Goal: Check status: Check status

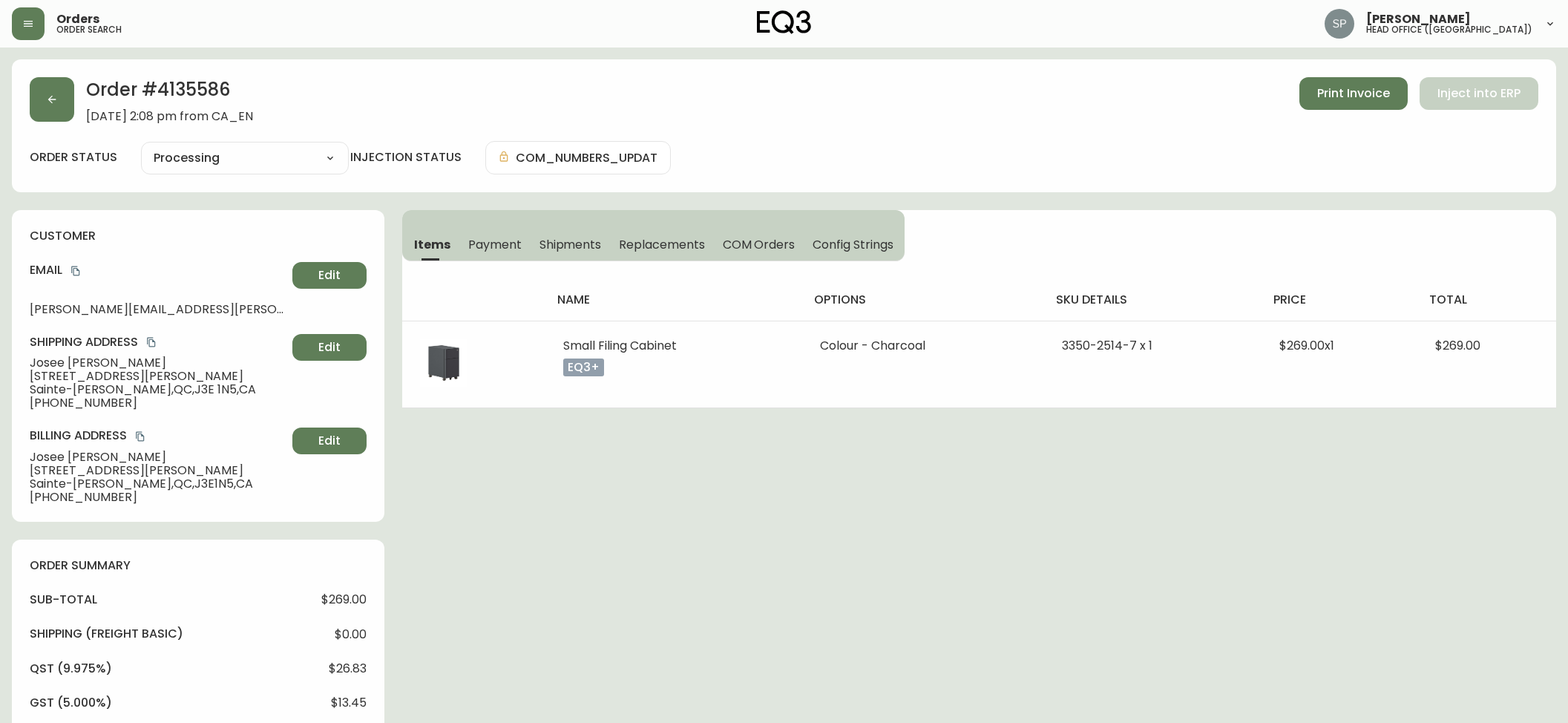
select select "PROCESSING"
click at [27, 31] on button "button" at bounding box center [28, 24] width 32 height 32
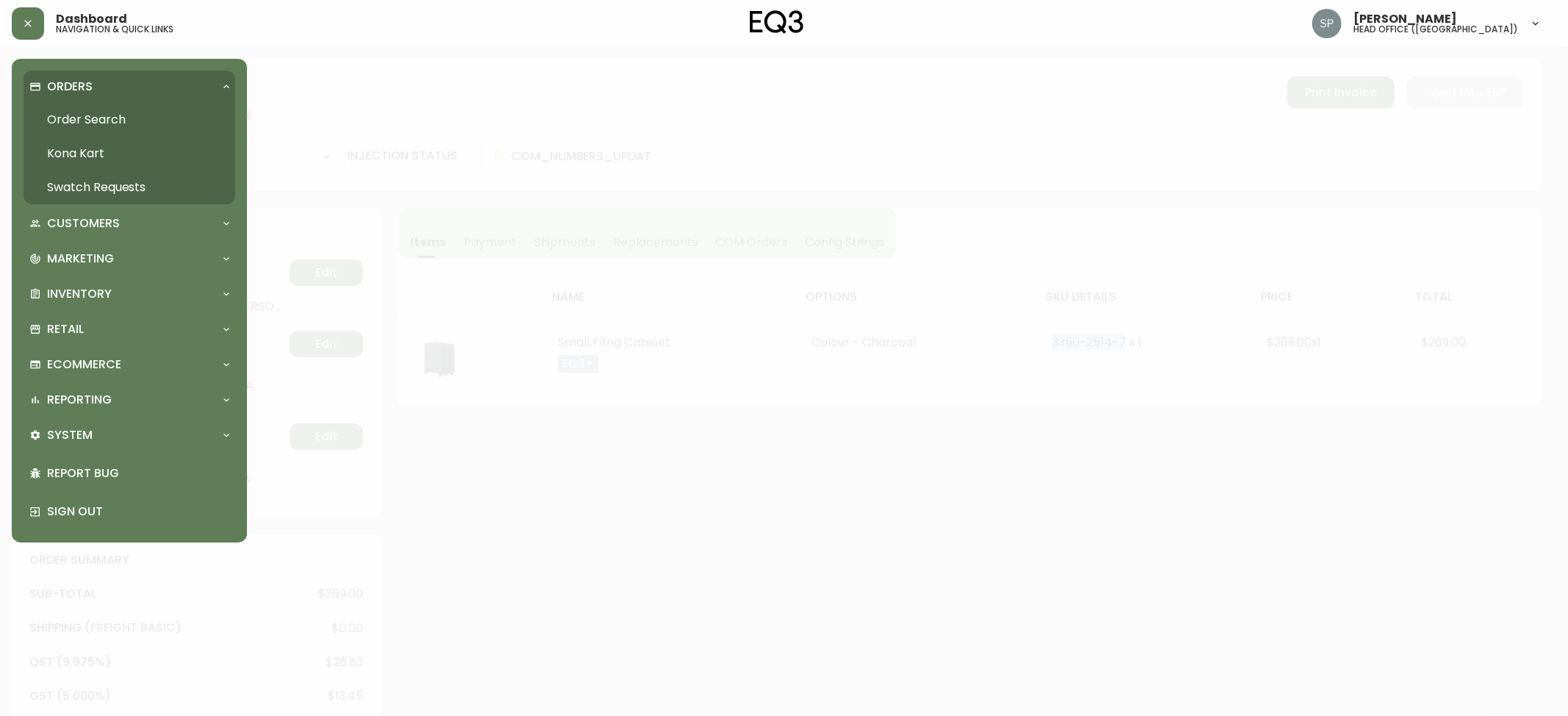
click at [80, 112] on link "Order Search" at bounding box center [129, 119] width 212 height 34
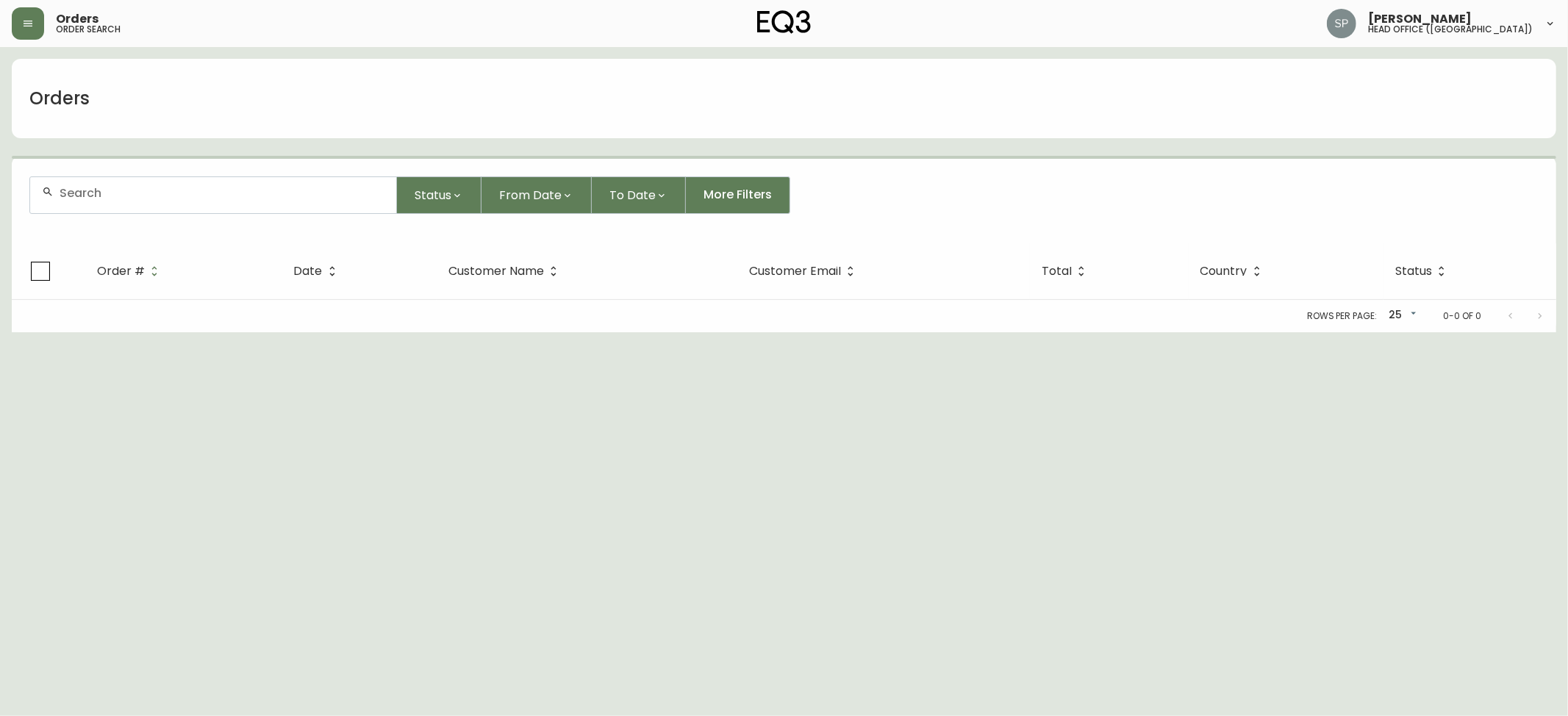
click at [121, 182] on div at bounding box center [213, 195] width 366 height 36
paste input "4135328"
type input "4135328"
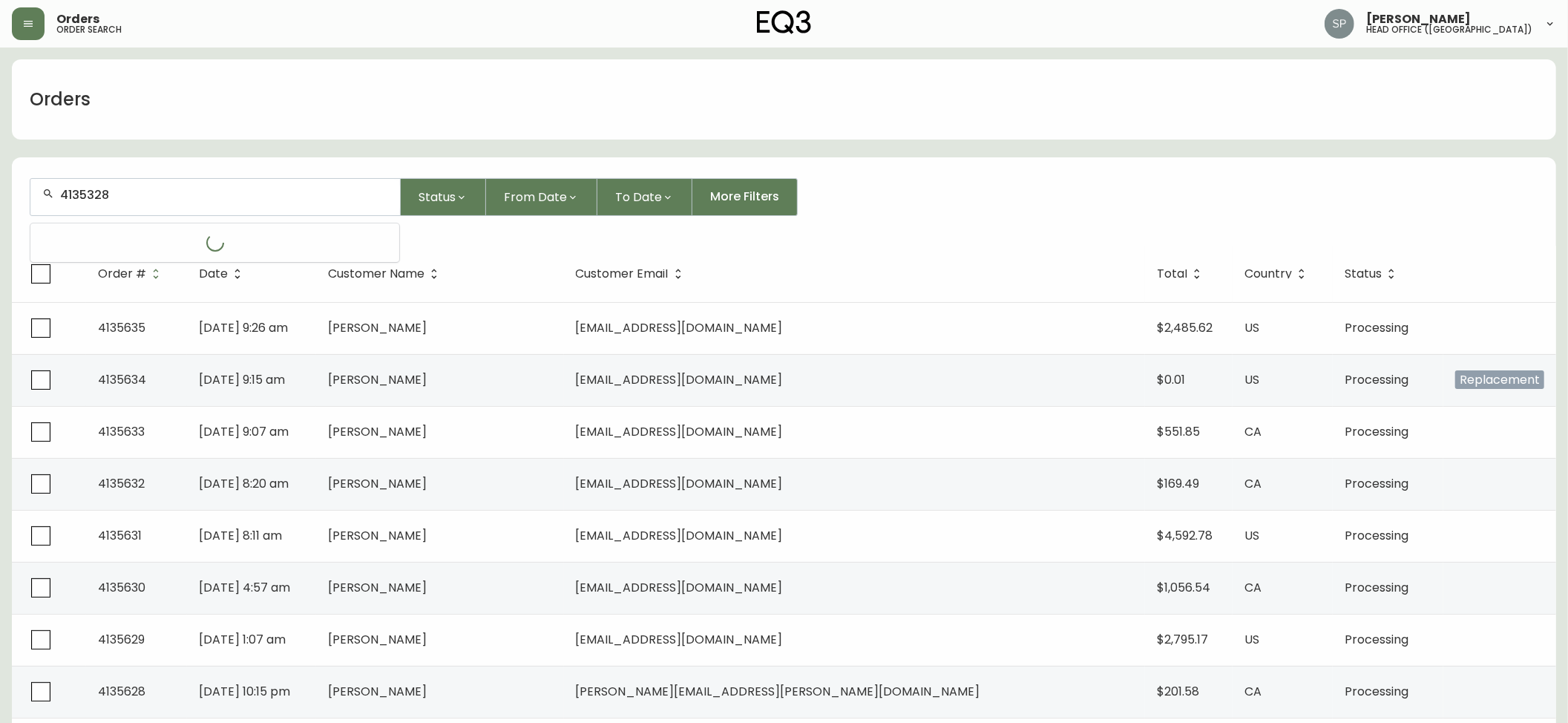
click at [174, 196] on input "4135328" at bounding box center [224, 194] width 328 height 14
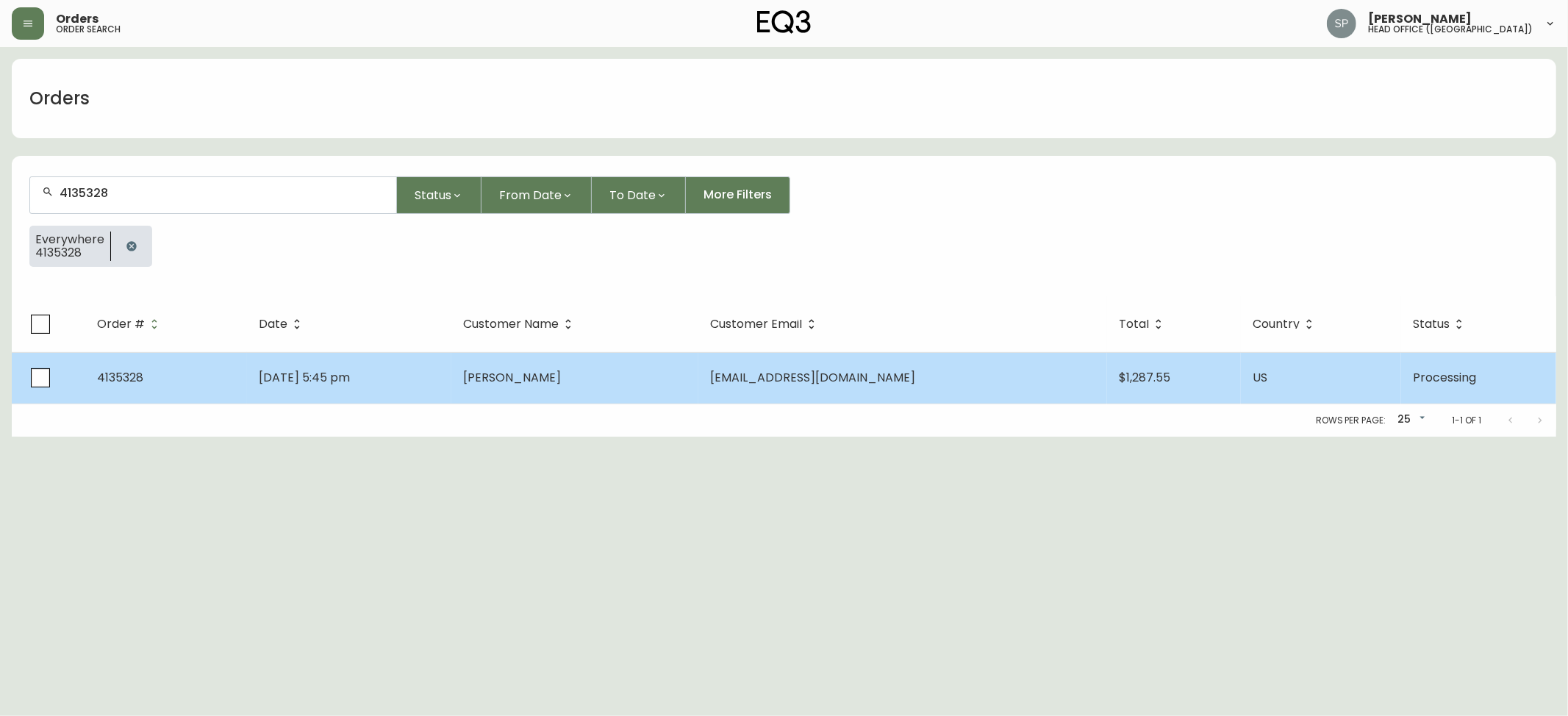
click at [297, 363] on td "[DATE] 5:45 pm" at bounding box center [349, 378] width 205 height 52
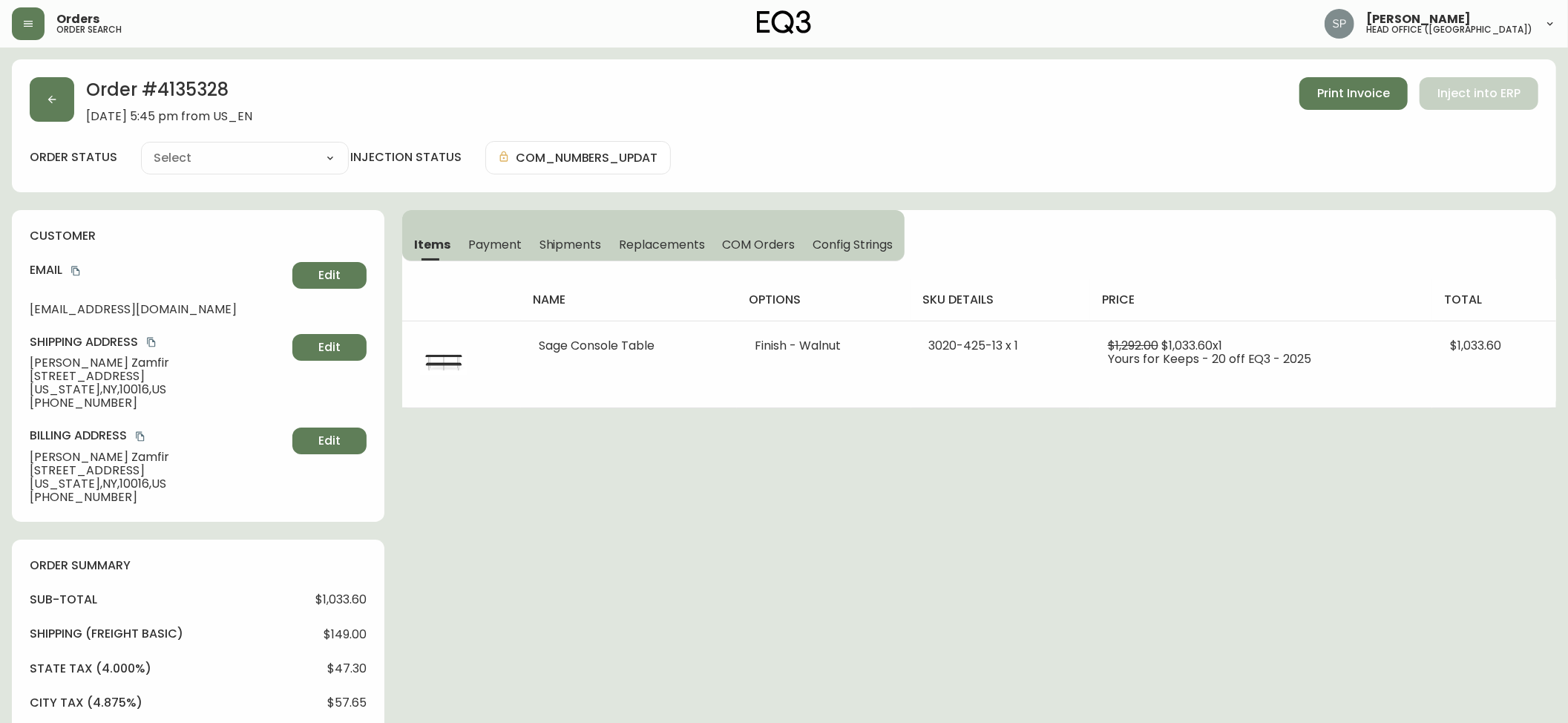
type input "Processing"
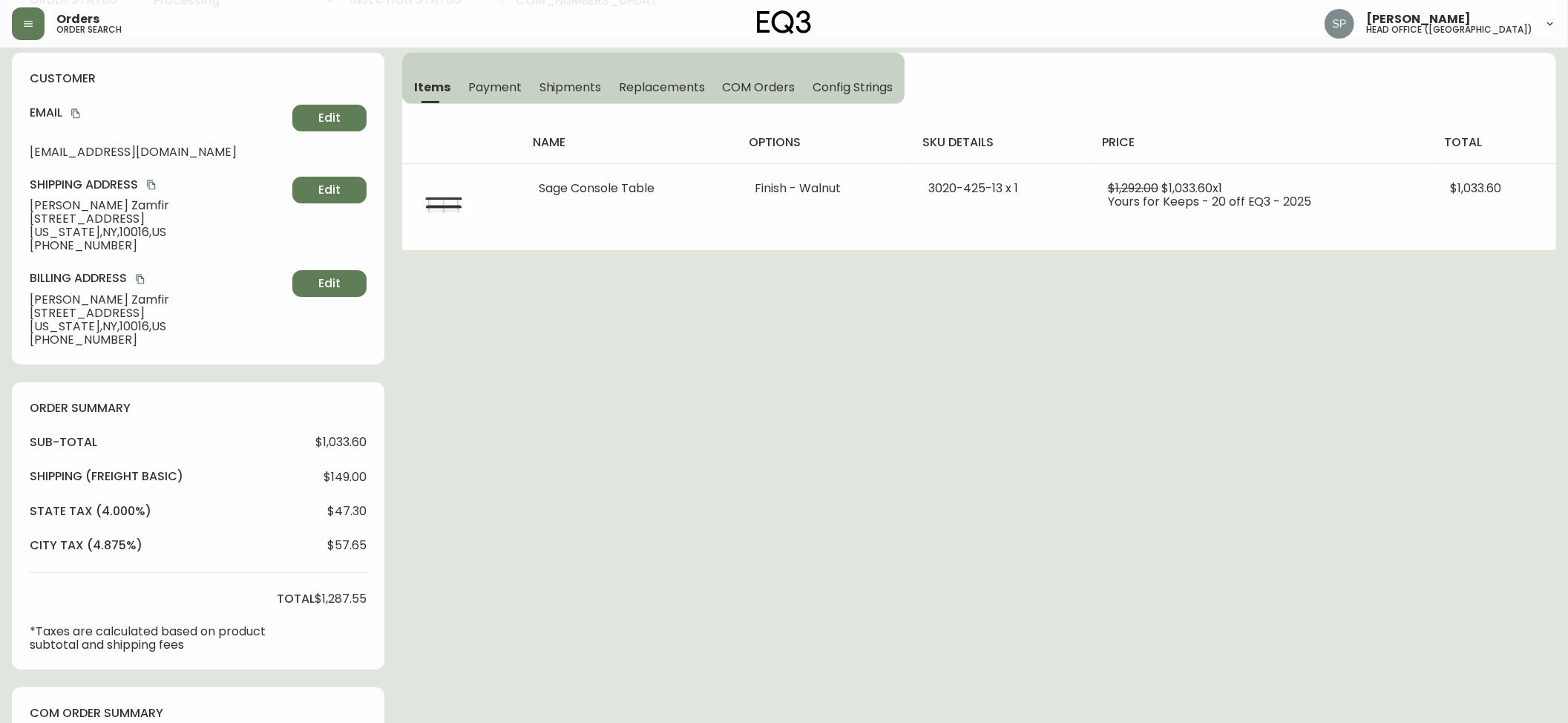
select select "PROCESSING"
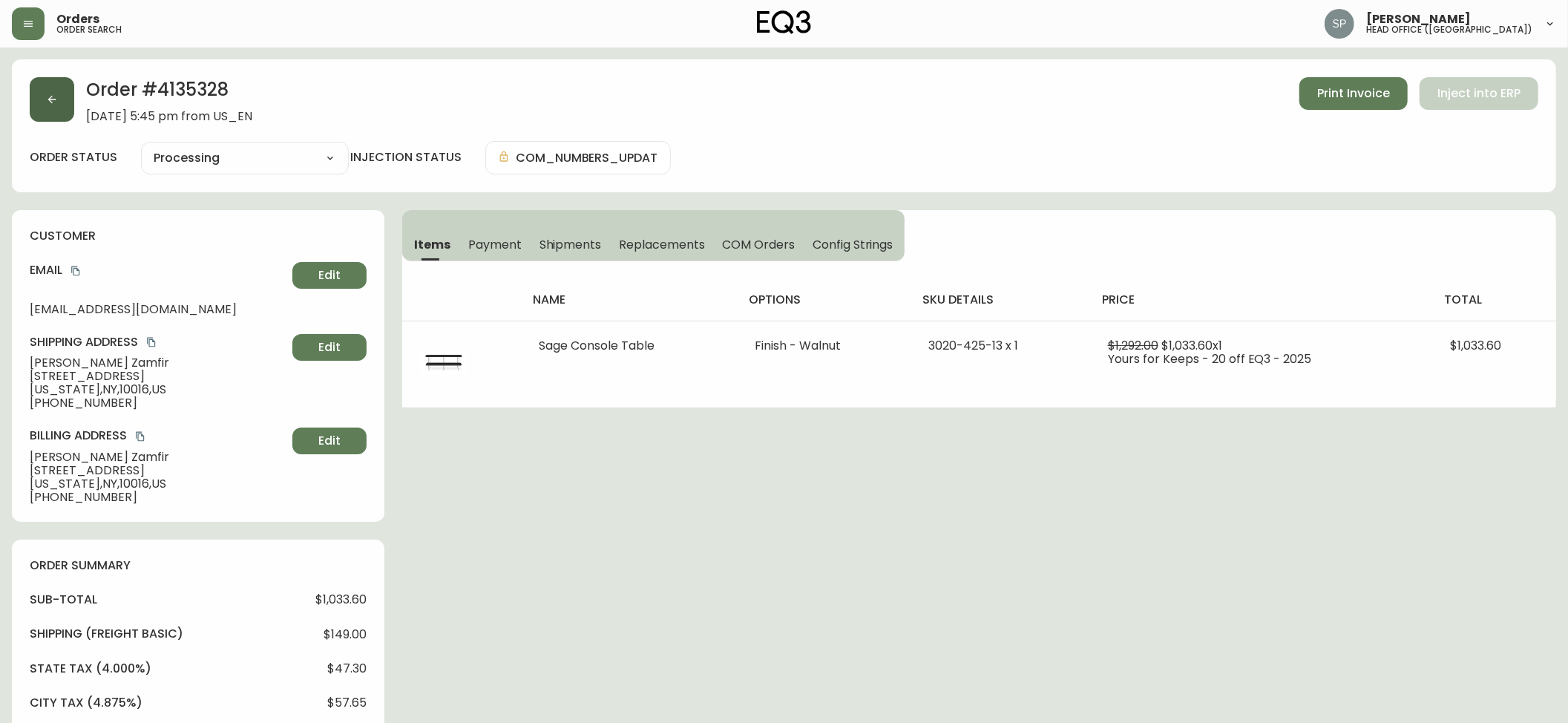
click at [61, 120] on button "button" at bounding box center [51, 99] width 44 height 44
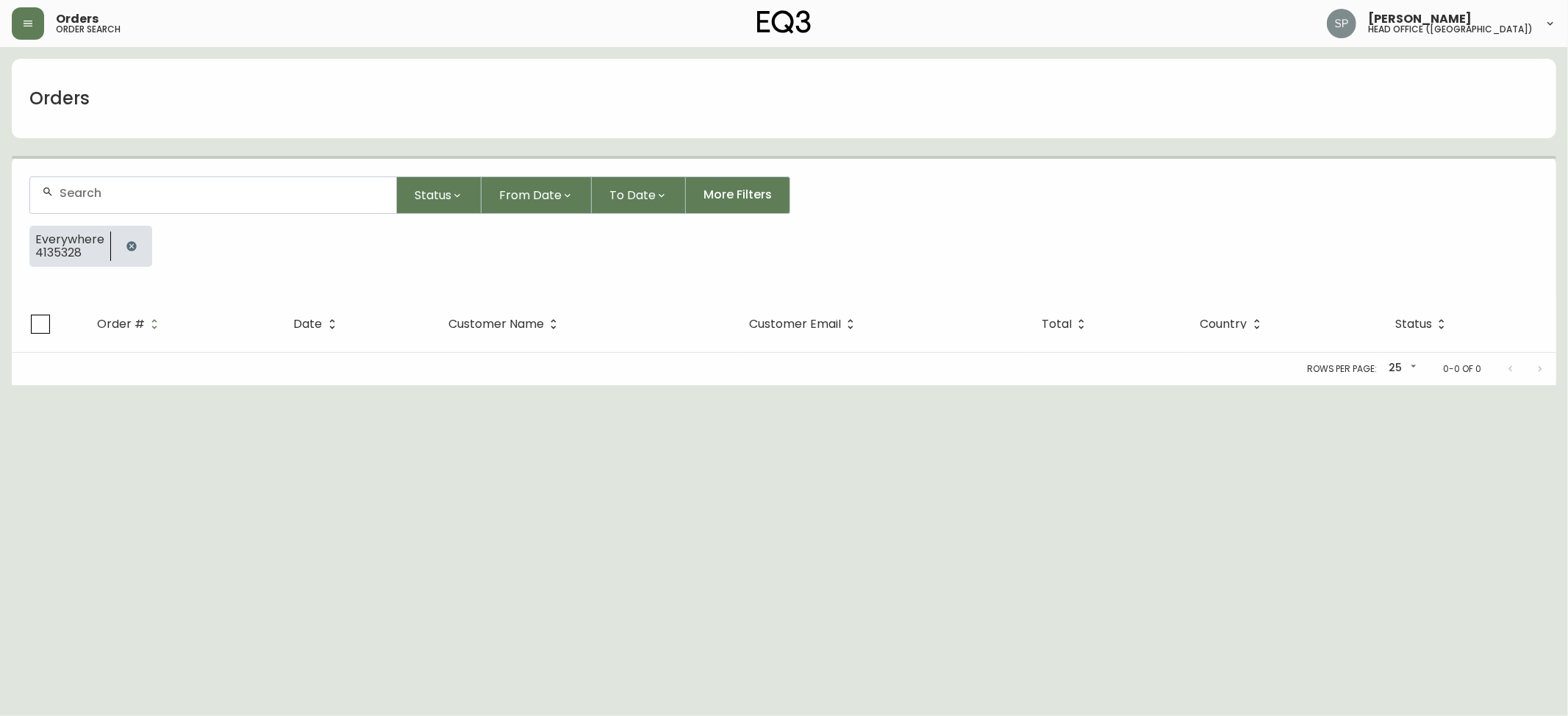
drag, startPoint x: 147, startPoint y: 165, endPoint x: 155, endPoint y: 168, distance: 8.5
click at [148, 165] on form "Status From Date To Date More Filters Everywhere 4135328" at bounding box center [784, 227] width 1545 height 137
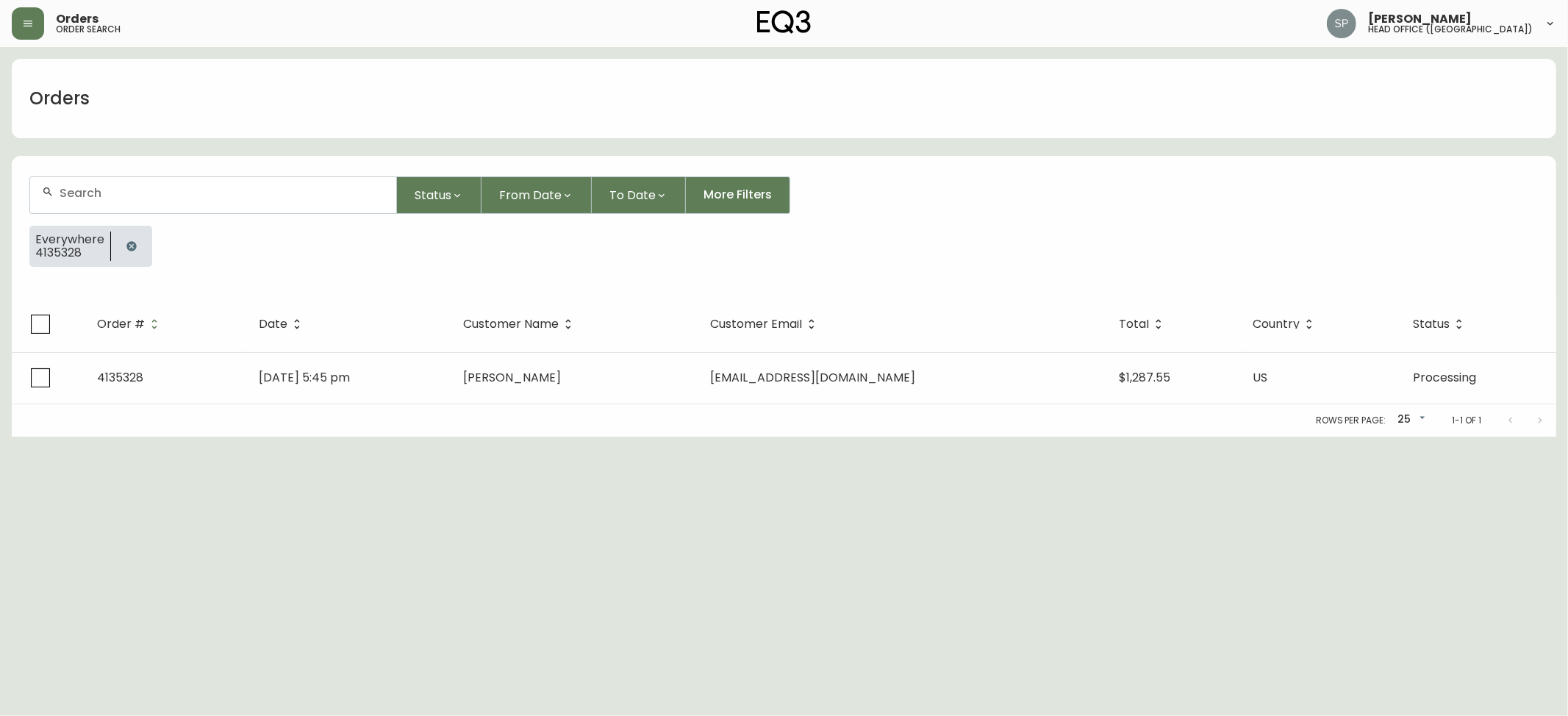
click at [178, 194] on input "text" at bounding box center [222, 193] width 325 height 14
paste input "4135370"
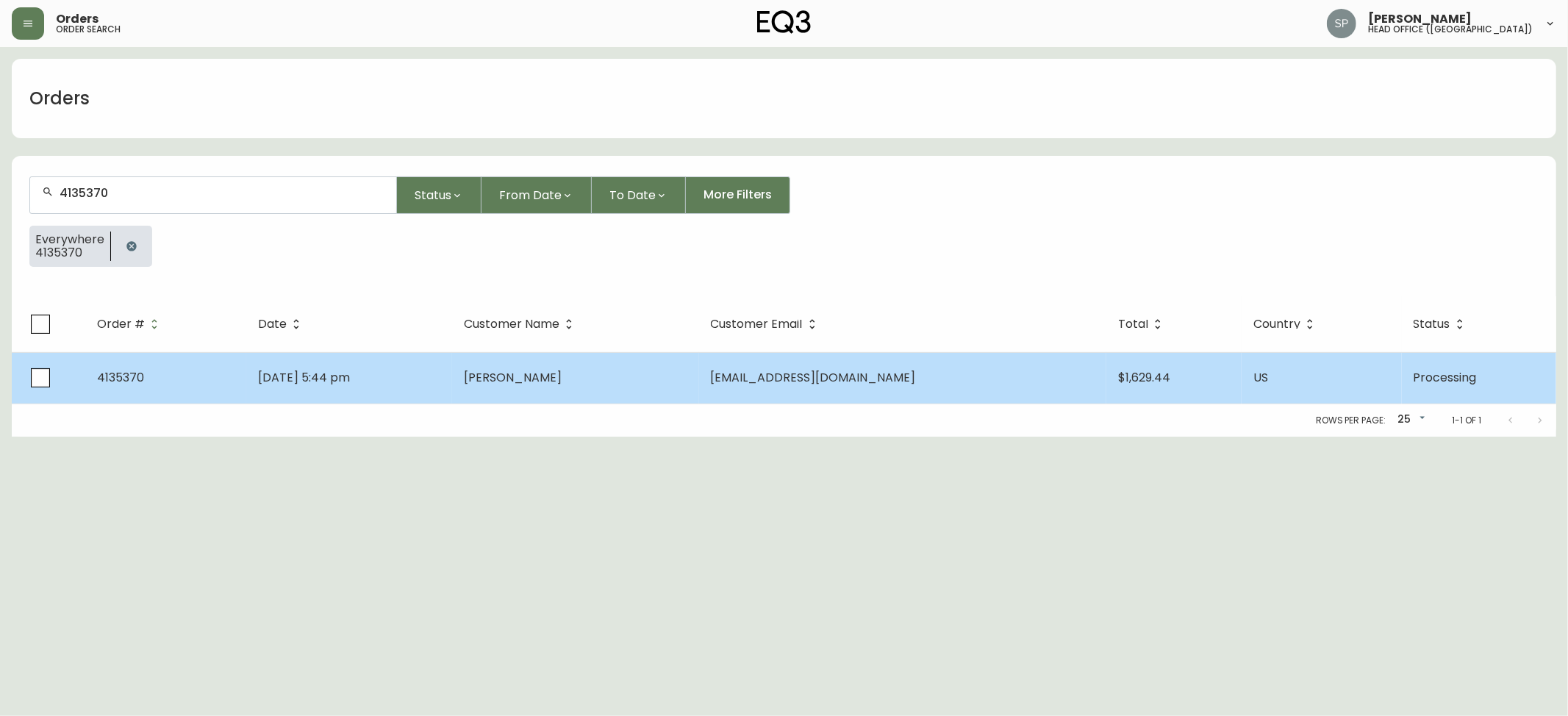
type input "4135370"
click at [309, 363] on td "[DATE] 5:44 pm" at bounding box center [349, 378] width 206 height 52
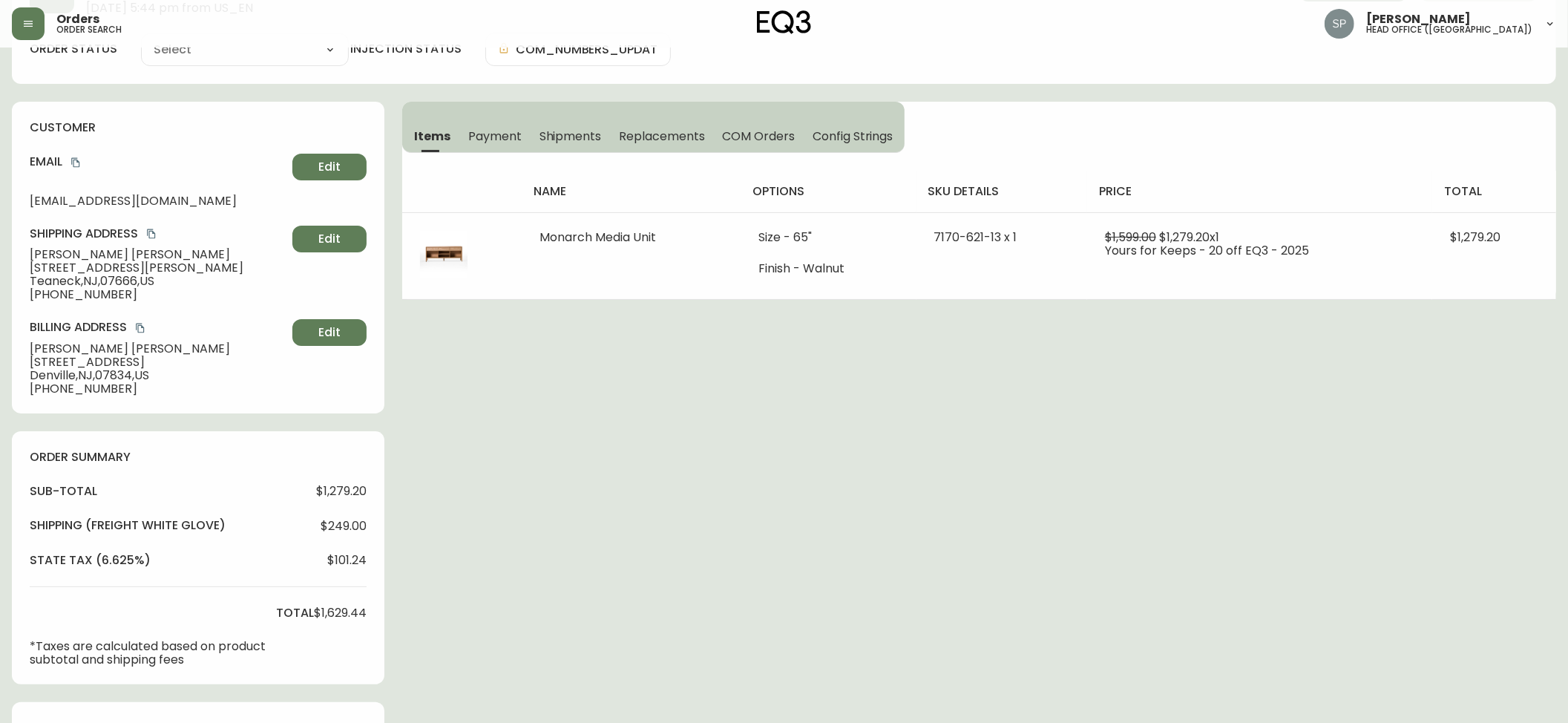
type input "Processing"
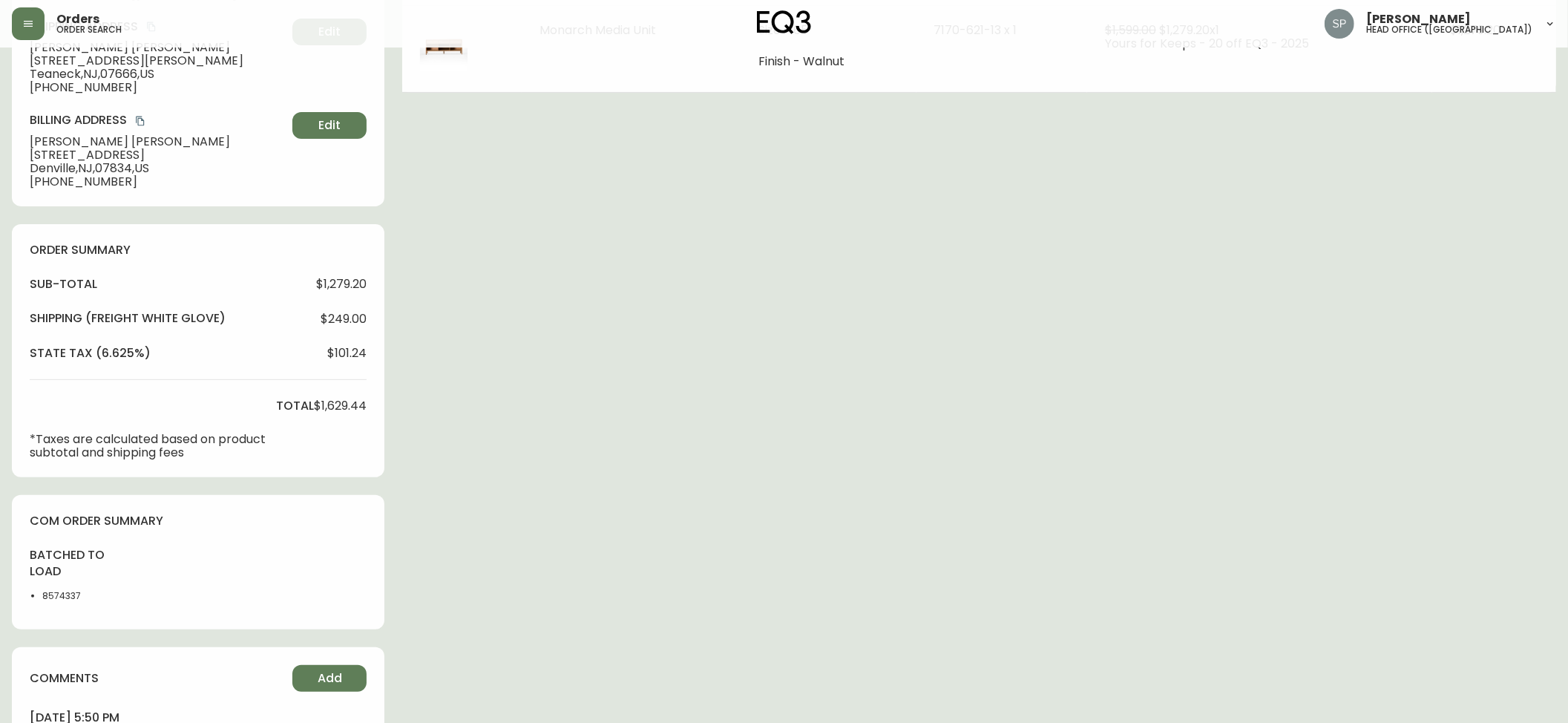
scroll to position [408, 0]
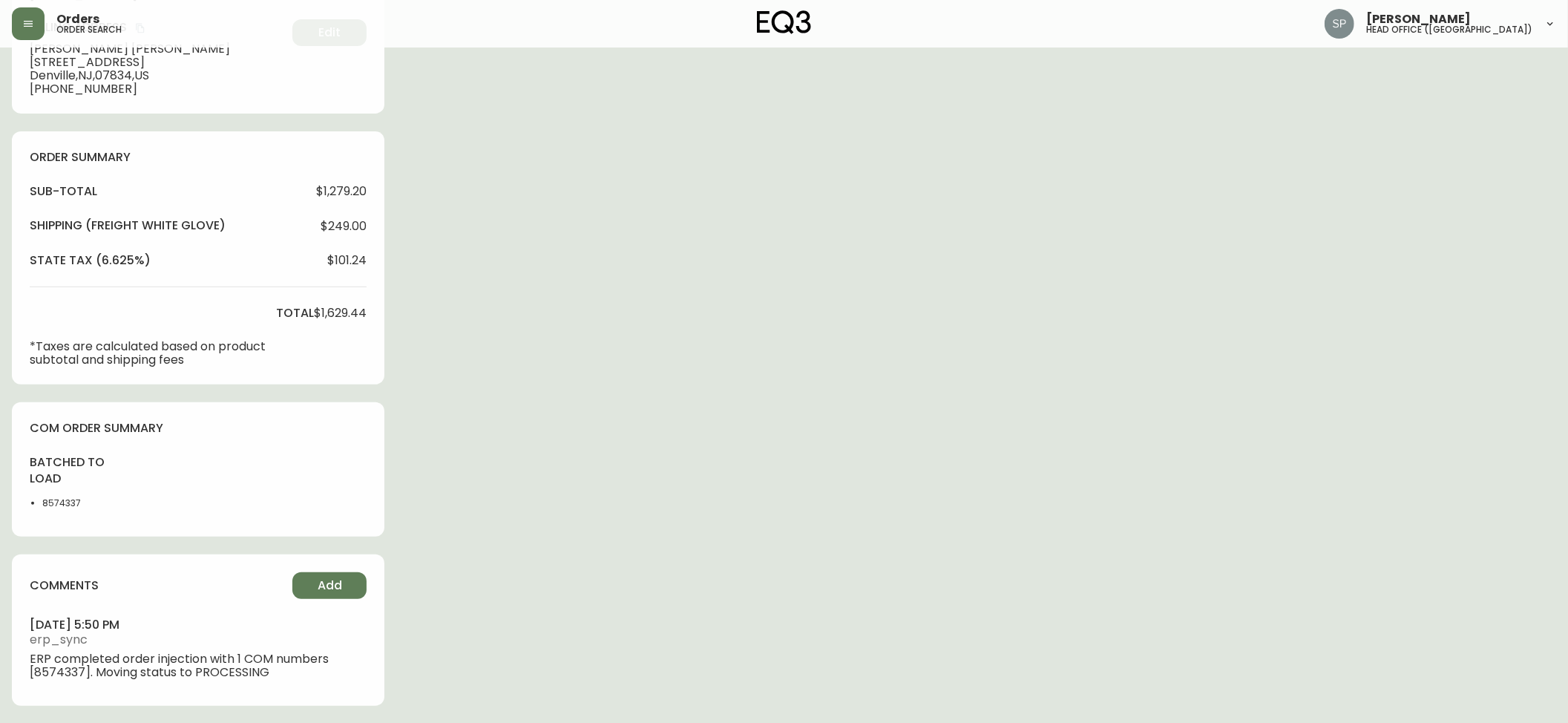
select select "PROCESSING"
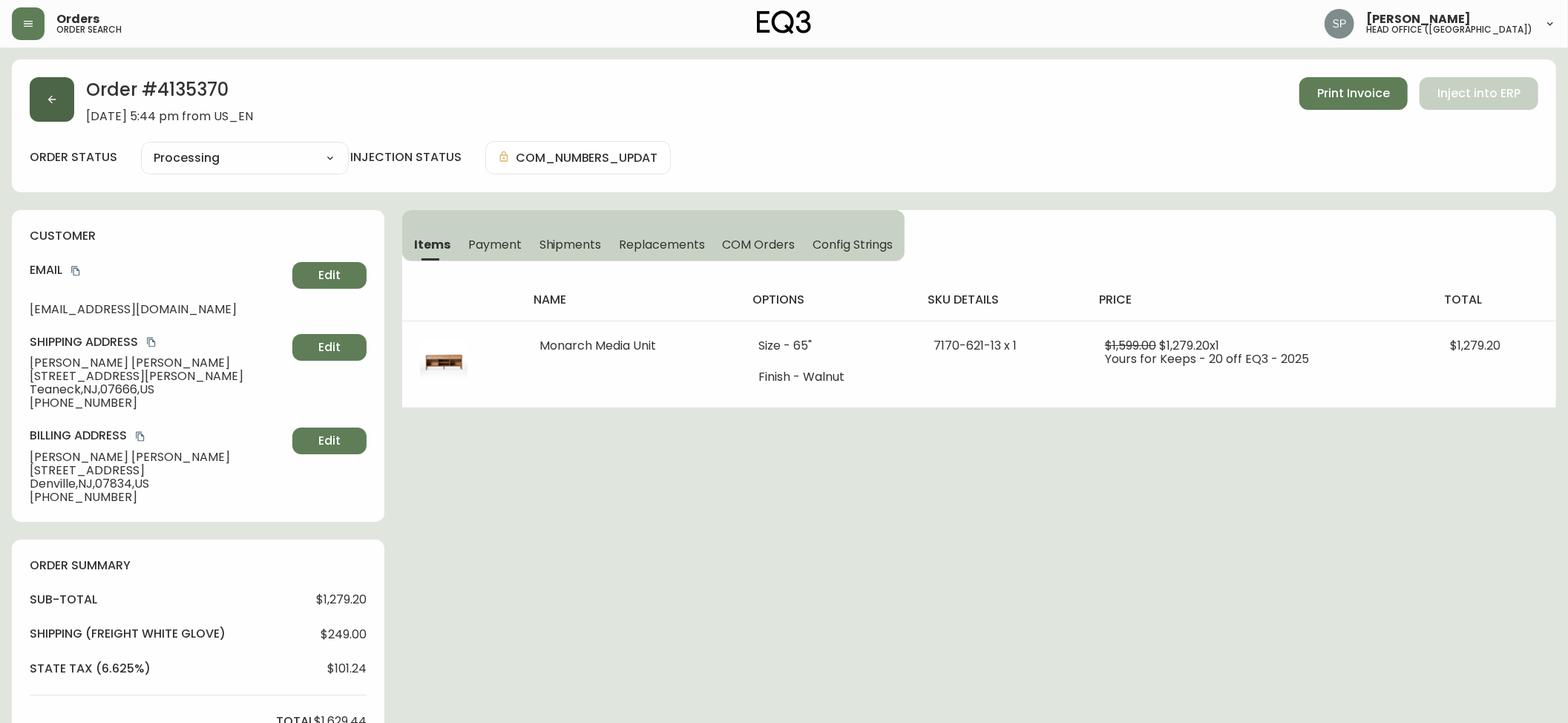
click at [69, 92] on button "button" at bounding box center [51, 99] width 44 height 44
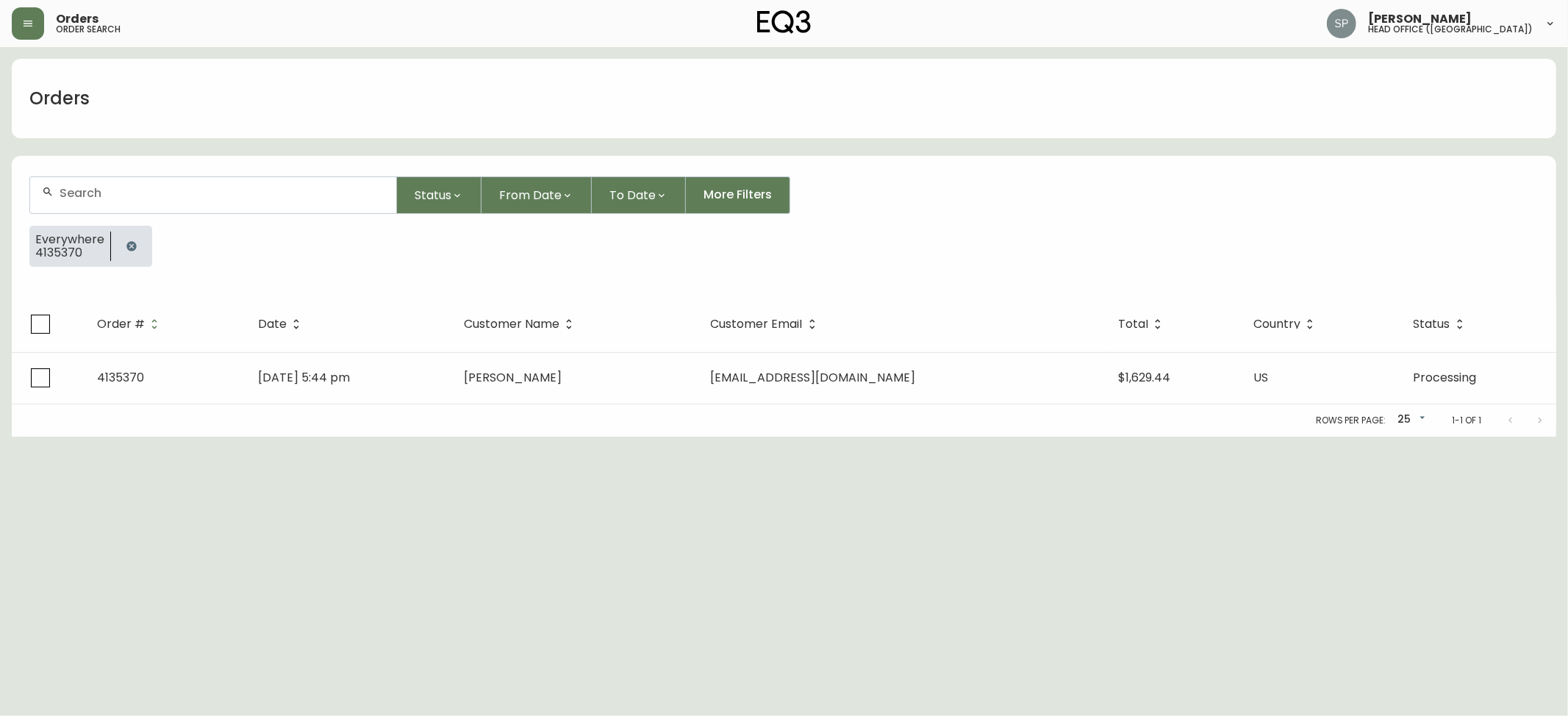
click at [197, 195] on input "text" at bounding box center [222, 193] width 325 height 14
paste input "4135498"
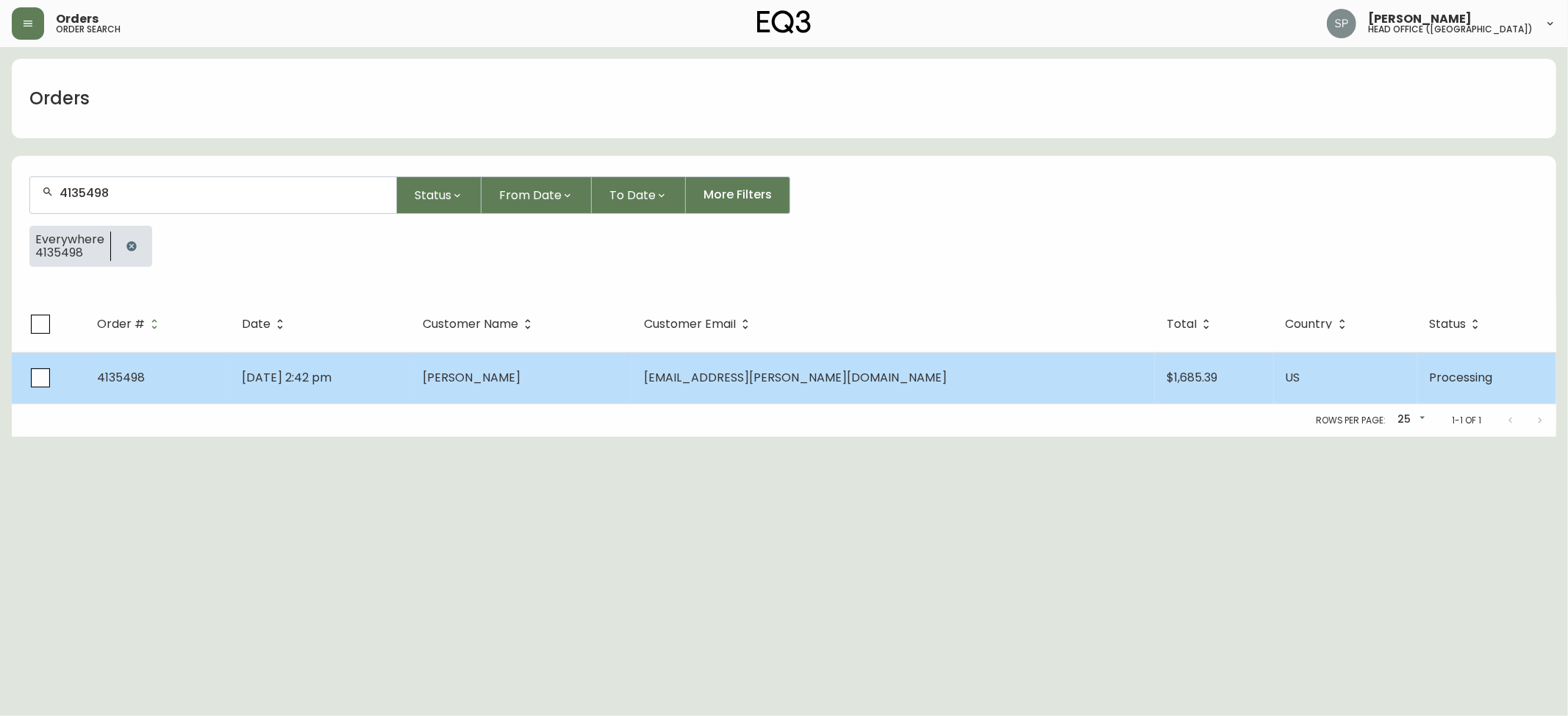
type input "4135498"
click at [407, 372] on td "[DATE] 2:42 pm" at bounding box center [321, 378] width 181 height 52
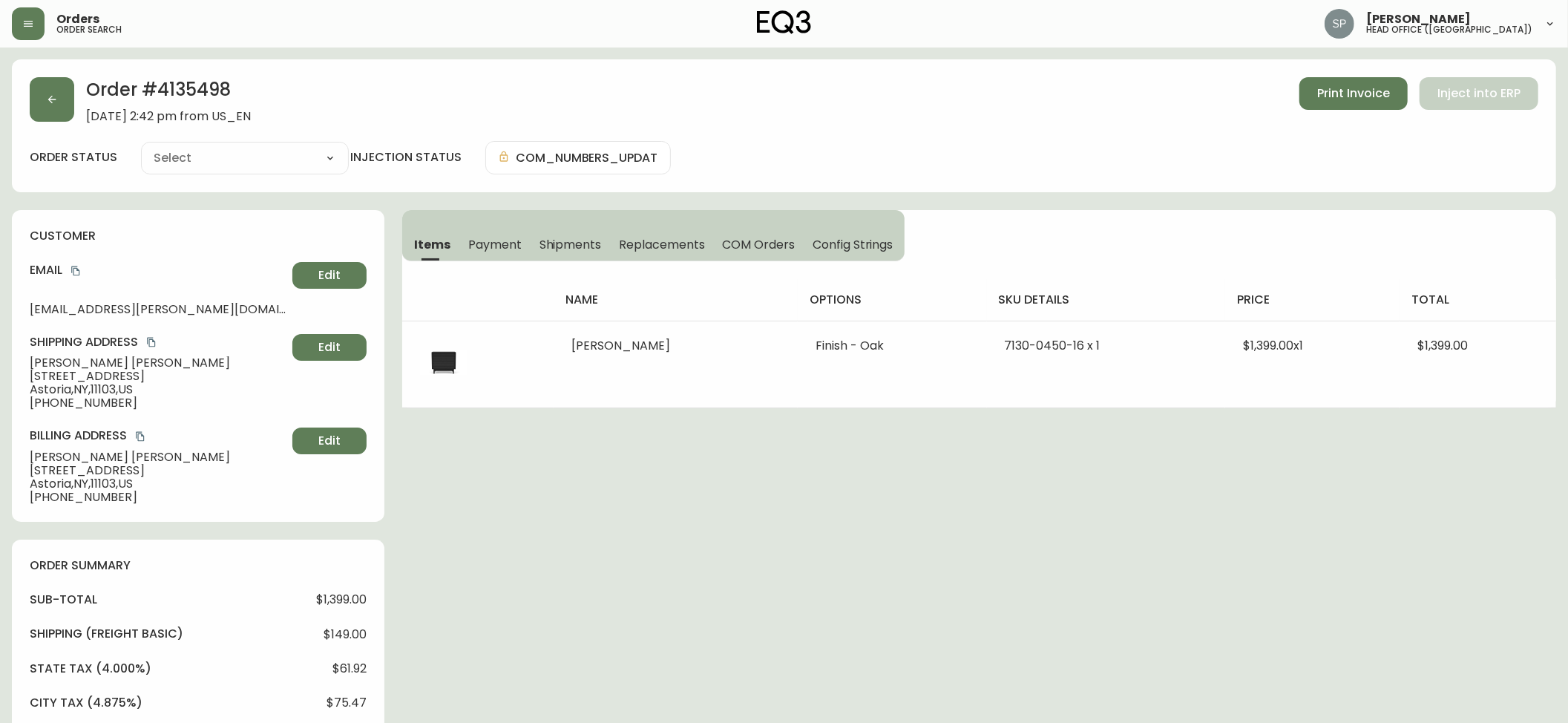
type input "Processing"
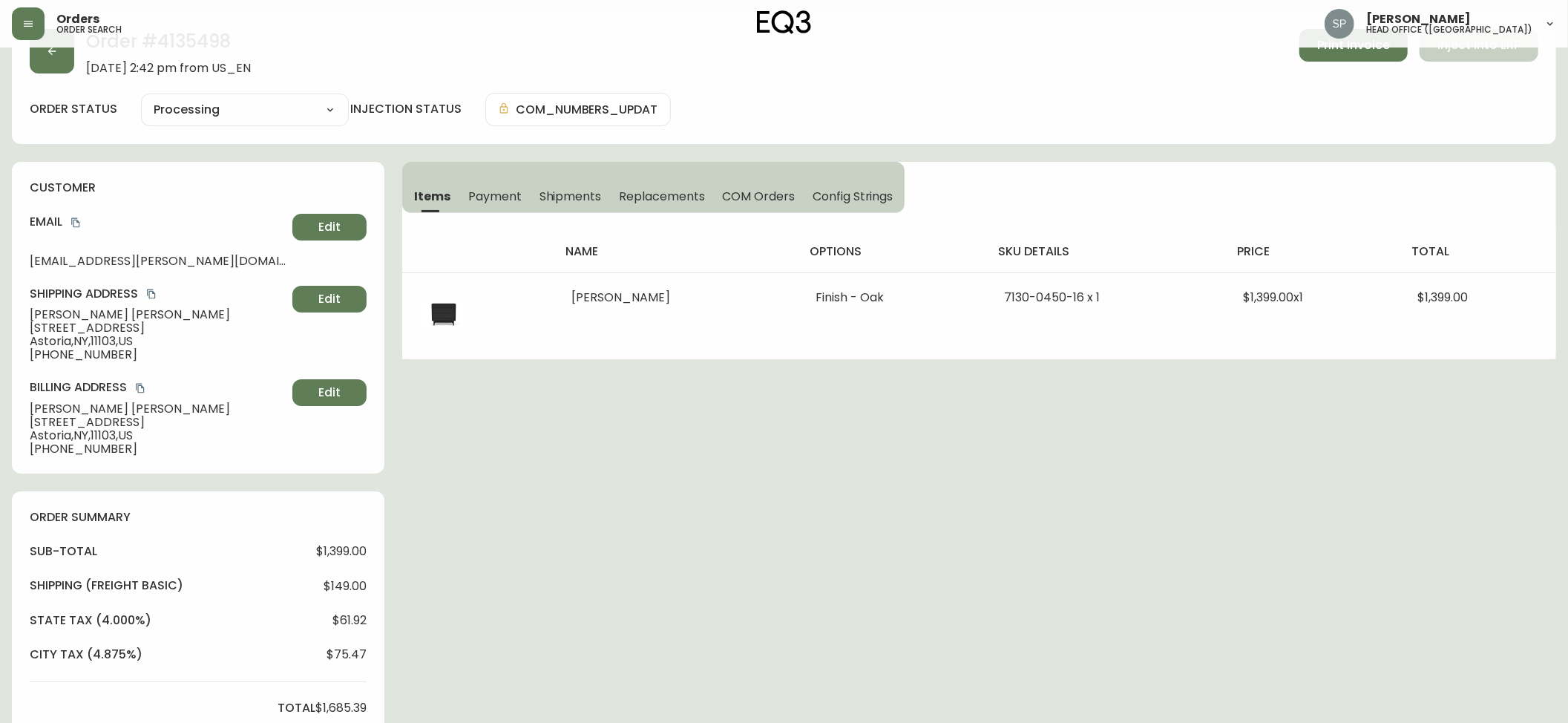
select select "PROCESSING"
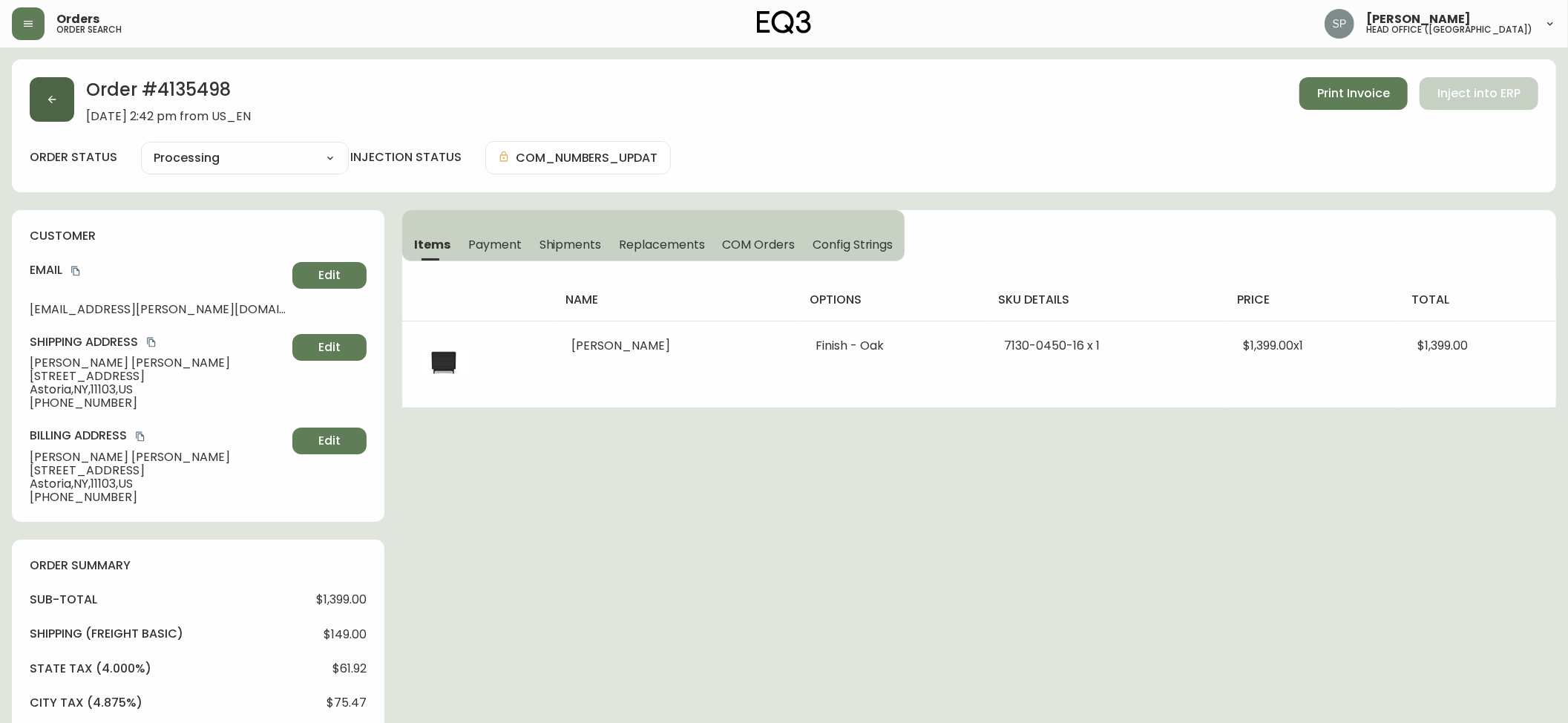
click at [47, 101] on icon "button" at bounding box center [52, 99] width 12 height 12
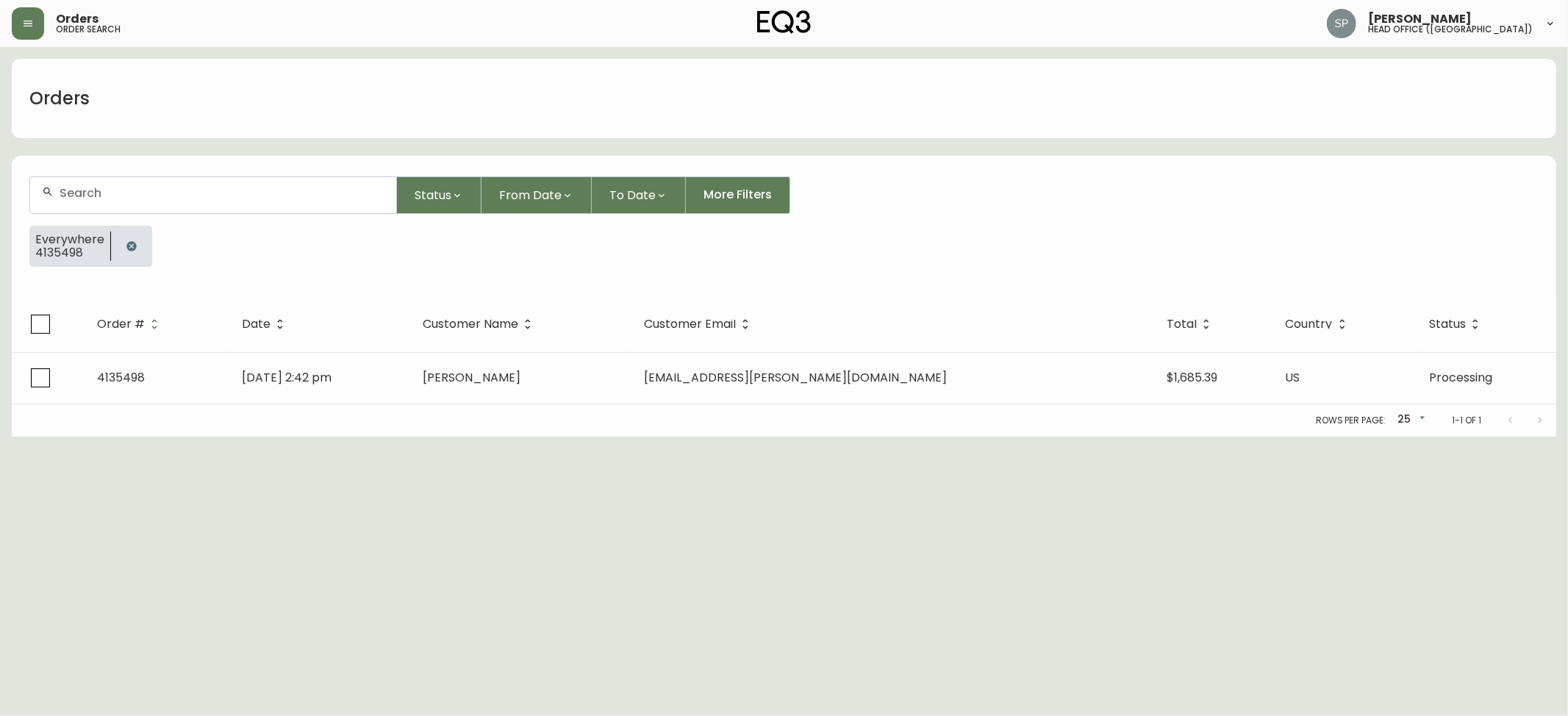
click at [185, 197] on input "text" at bounding box center [222, 193] width 325 height 14
paste input "4135516"
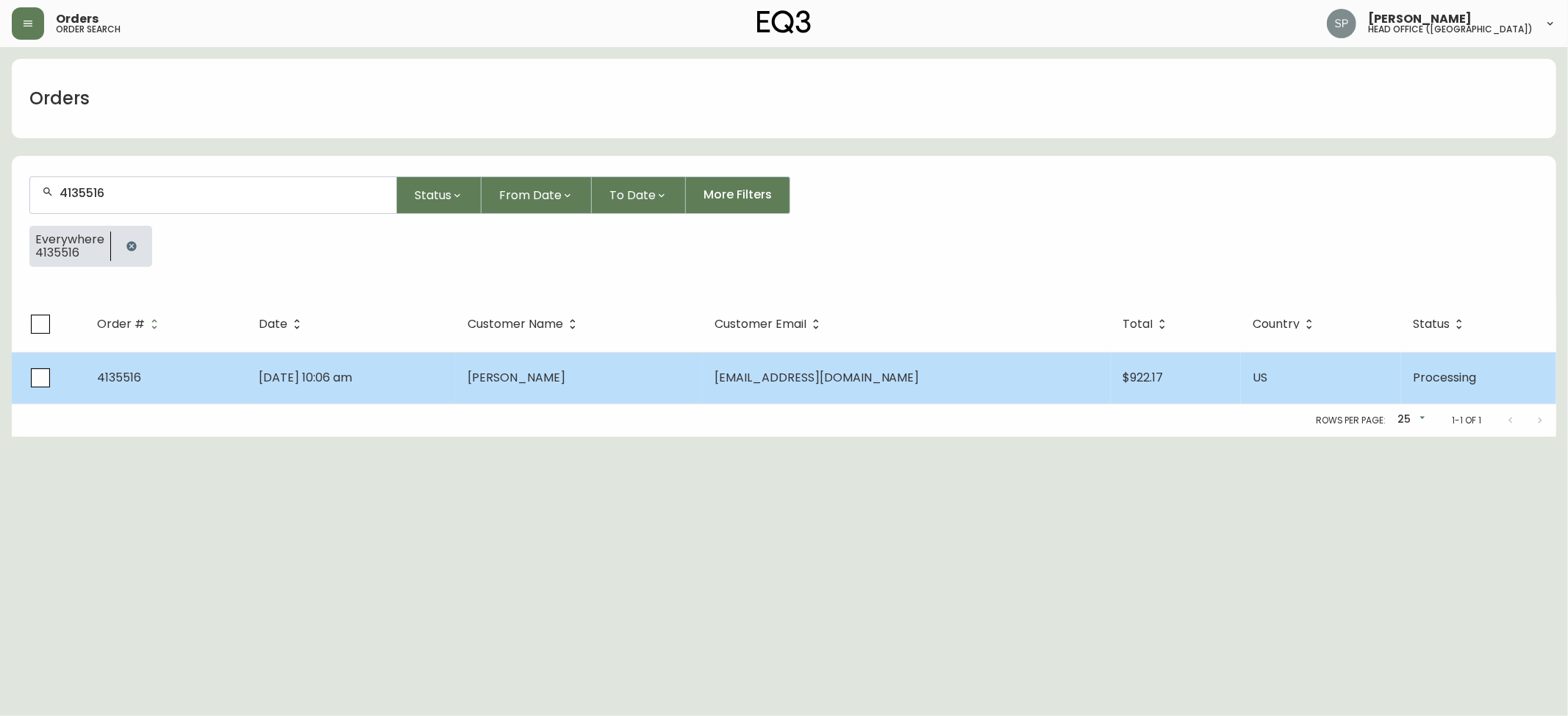
type input "4135516"
click at [298, 356] on td "[DATE] 10:06 am" at bounding box center [352, 378] width 209 height 52
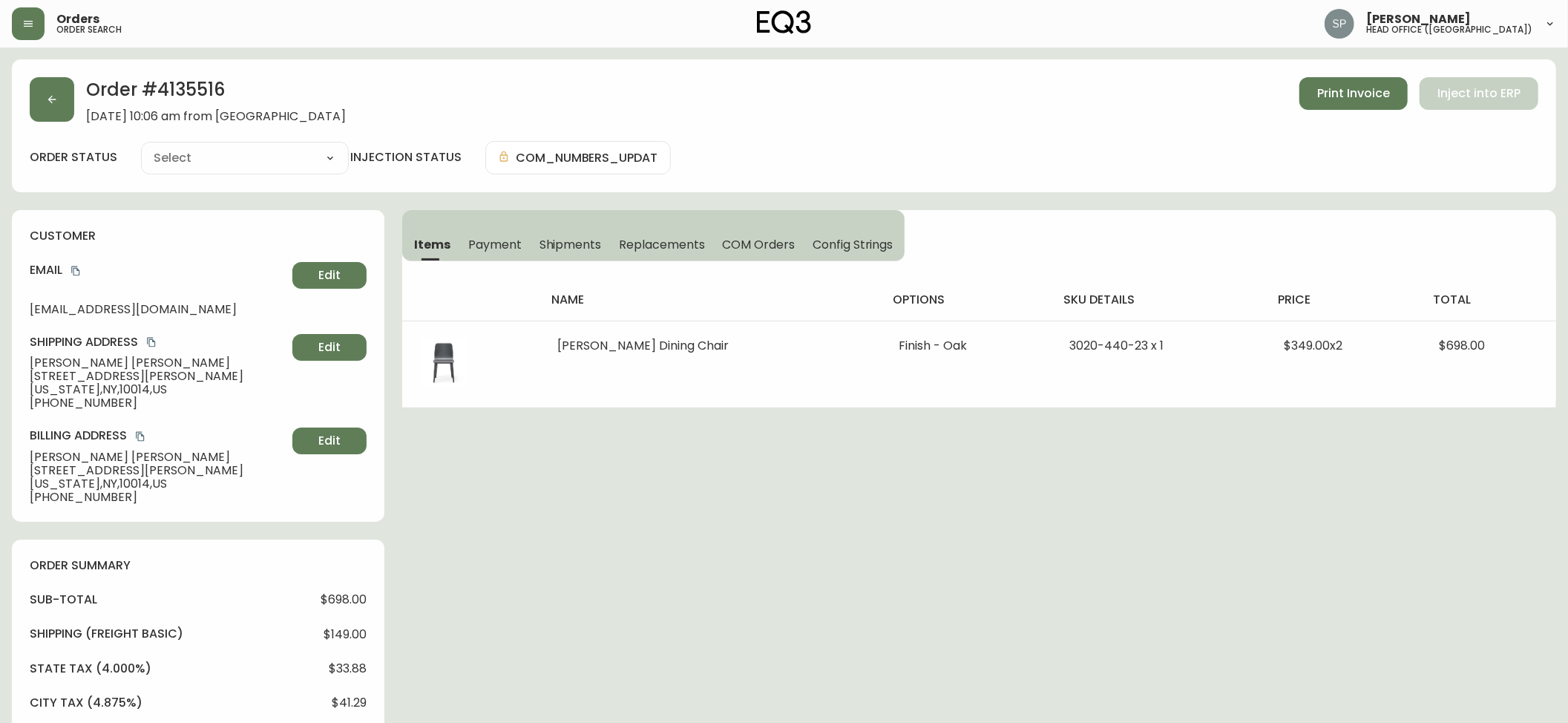
type input "Processing"
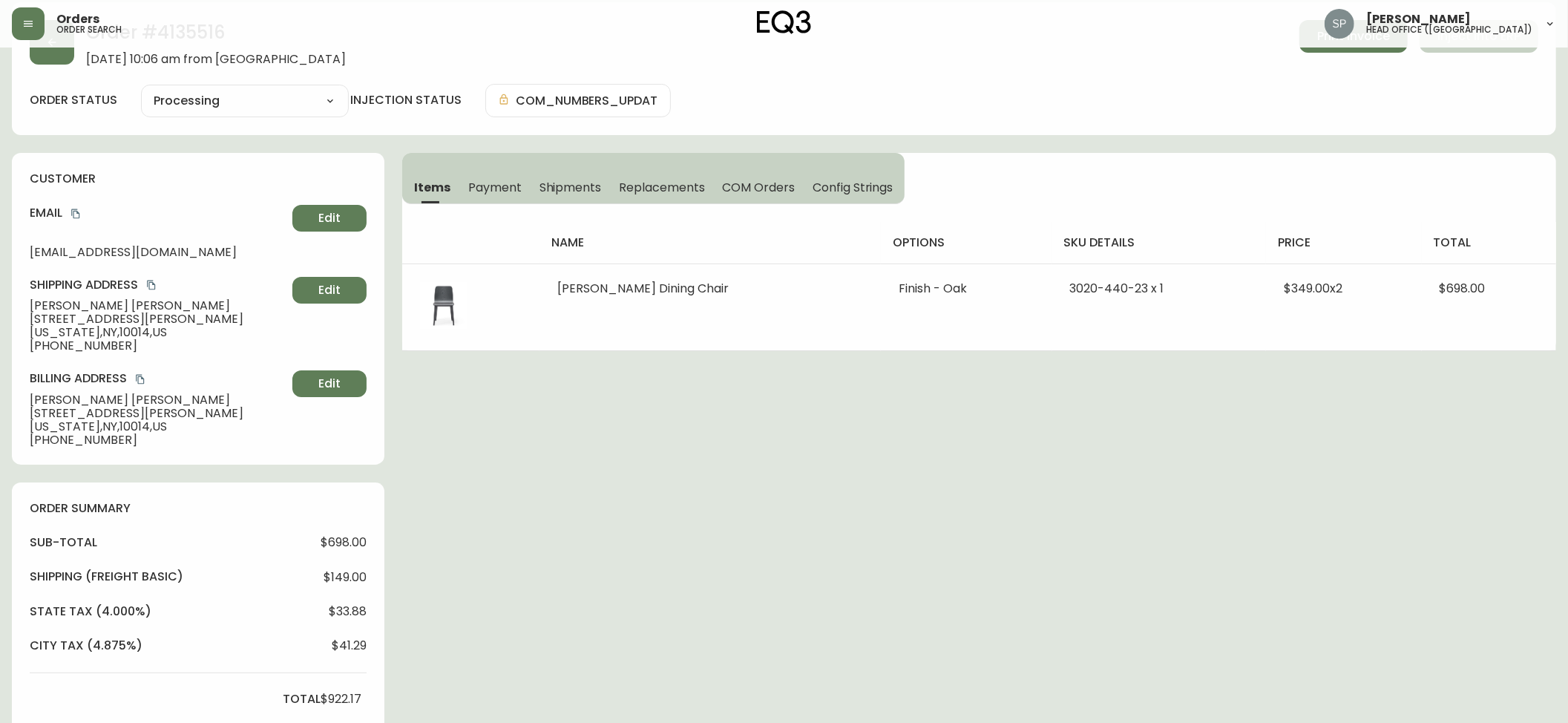
select select "PROCESSING"
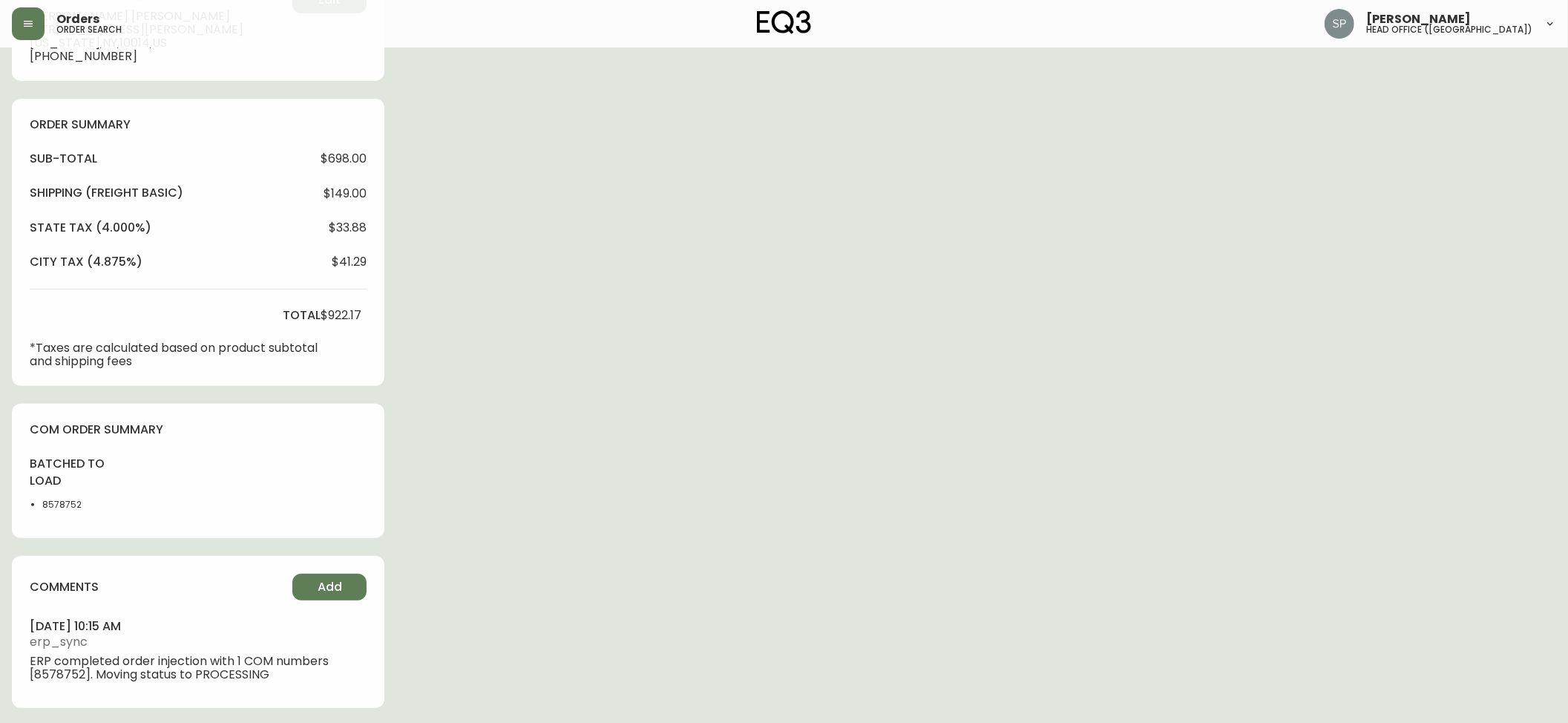
scroll to position [443, 0]
click at [743, 167] on div "Order # 4135516 [DATE] 10:06 am from [GEOGRAPHIC_DATA] Print Invoice Inject int…" at bounding box center [784, 170] width 1544 height 1108
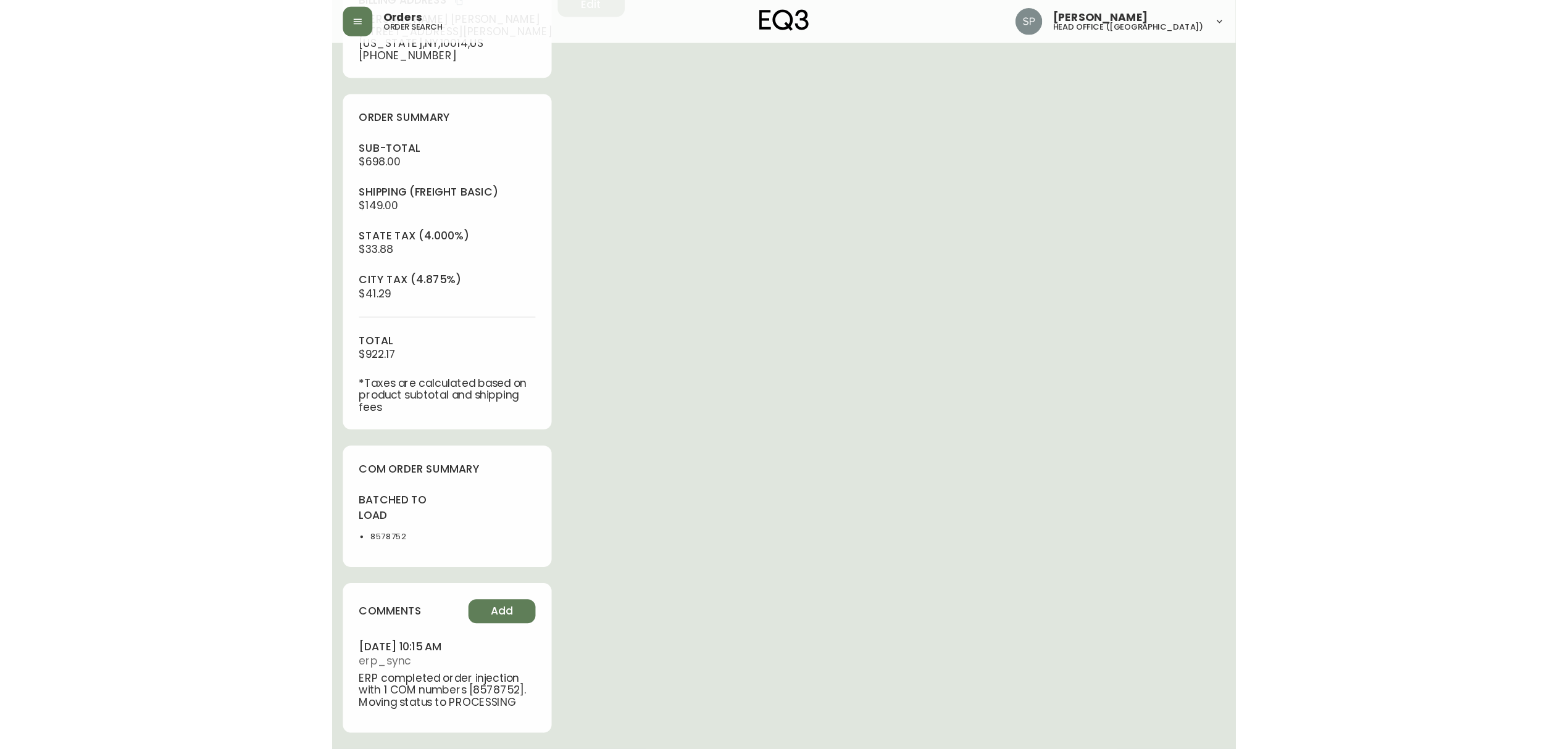
scroll to position [220, 0]
